Goal: Find specific page/section: Find specific page/section

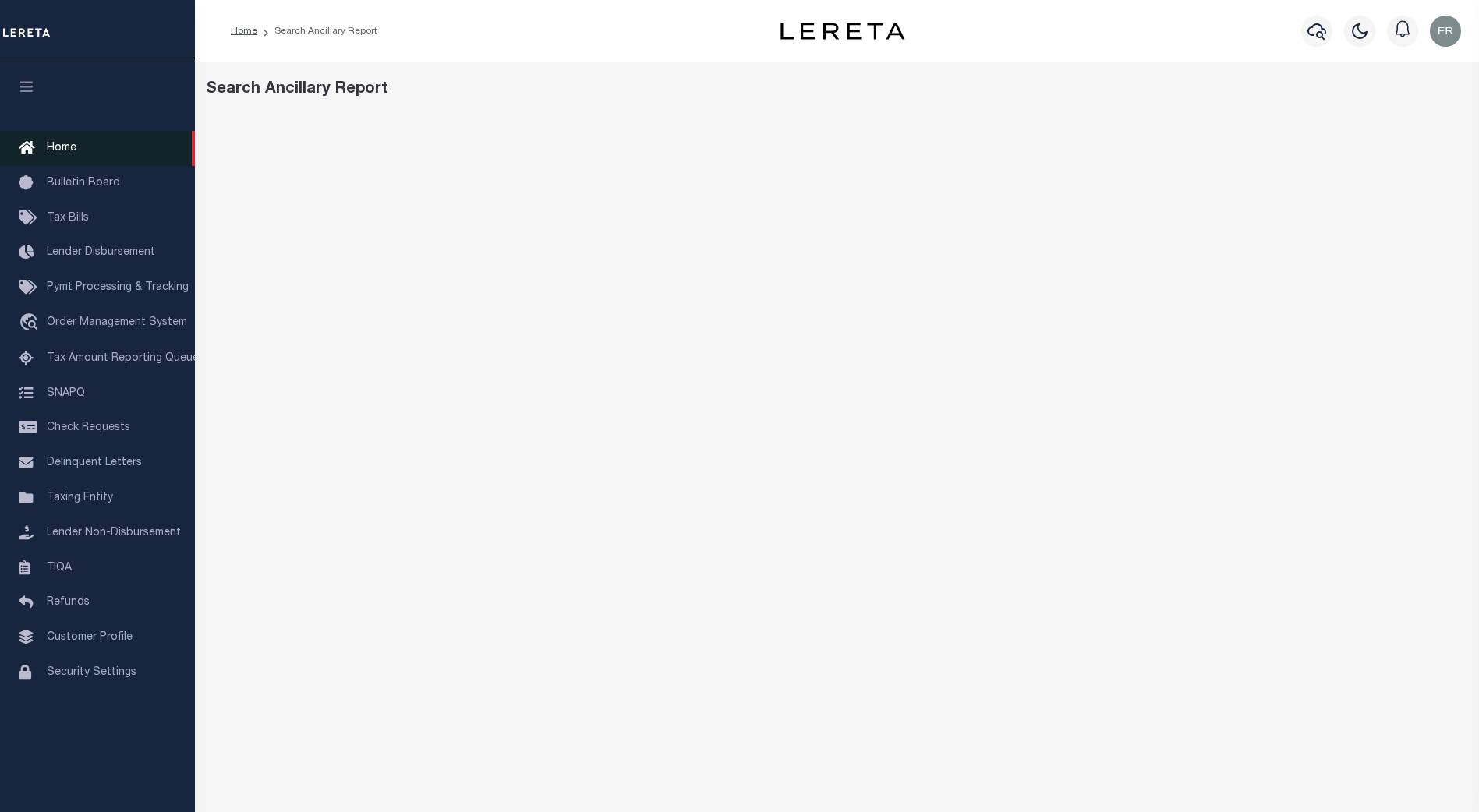
click at [62, 144] on span "Home" at bounding box center [61, 148] width 30 height 11
